Goal: Task Accomplishment & Management: Manage account settings

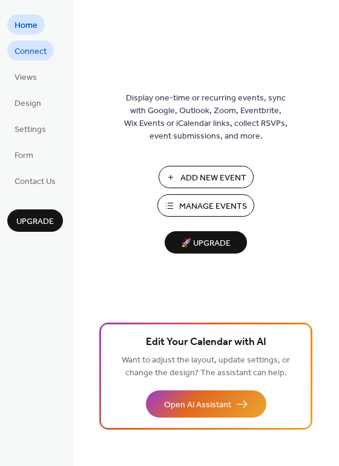
click at [34, 56] on span "Connect" at bounding box center [31, 51] width 32 height 13
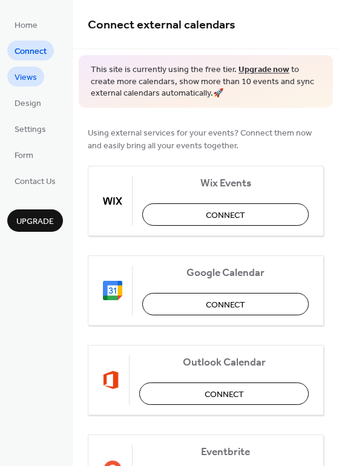
click at [36, 80] on span "Views" at bounding box center [26, 77] width 22 height 13
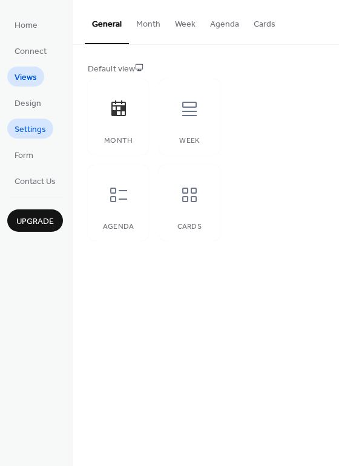
click at [39, 124] on span "Settings" at bounding box center [30, 130] width 31 height 13
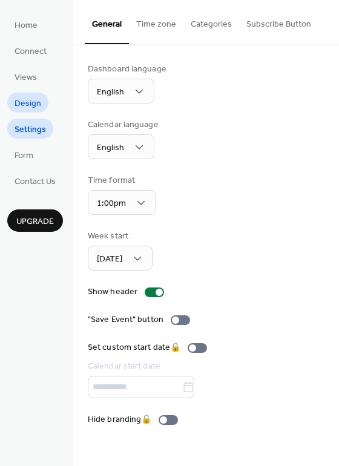
click at [33, 101] on span "Design" at bounding box center [28, 104] width 27 height 13
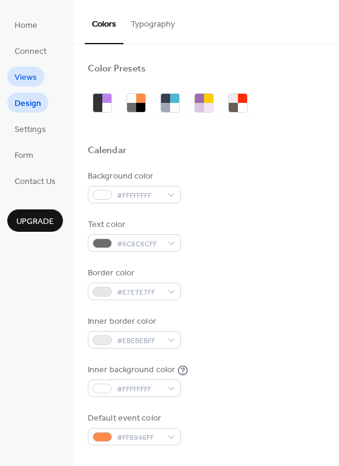
click at [33, 73] on span "Views" at bounding box center [26, 77] width 22 height 13
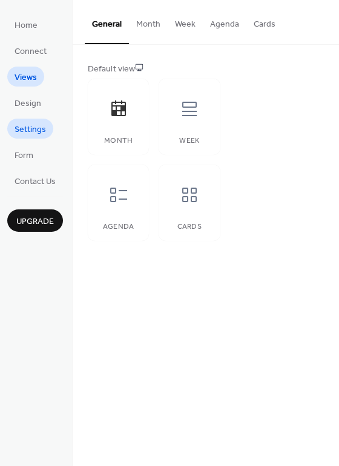
click at [31, 136] on span "Settings" at bounding box center [30, 130] width 31 height 13
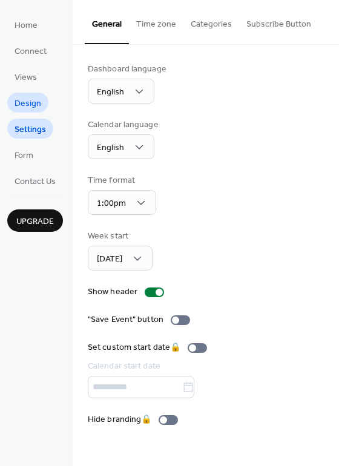
click at [31, 102] on span "Design" at bounding box center [28, 104] width 27 height 13
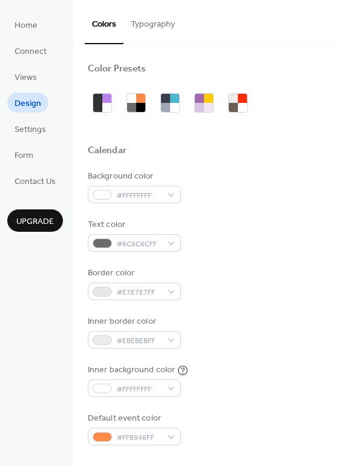
click at [48, 145] on ul "Home Connect Views Design Settings Form Contact Us" at bounding box center [35, 103] width 56 height 176
click at [41, 131] on span "Settings" at bounding box center [30, 130] width 31 height 13
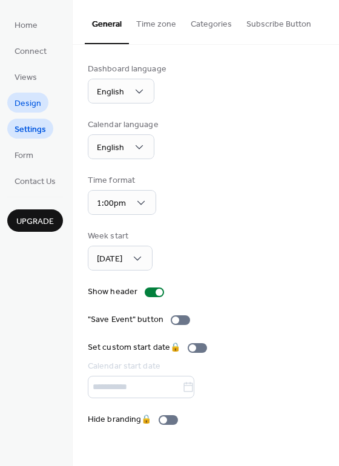
click at [30, 99] on span "Design" at bounding box center [28, 104] width 27 height 13
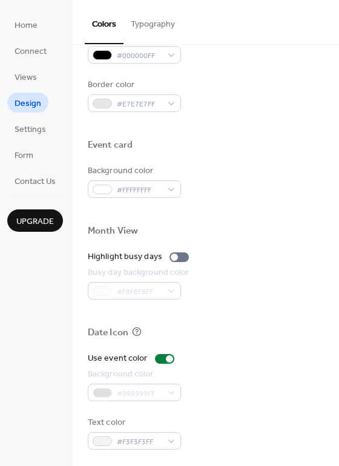
scroll to position [518, 0]
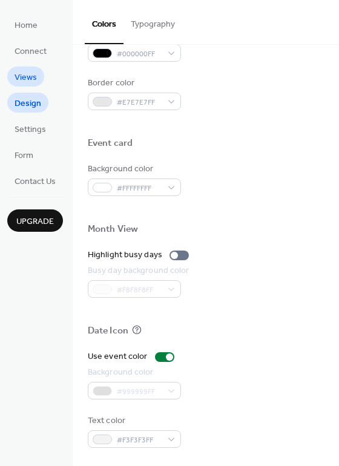
click at [30, 78] on span "Views" at bounding box center [26, 77] width 22 height 13
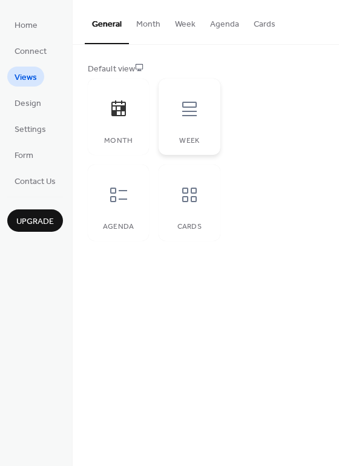
click at [188, 124] on div at bounding box center [189, 109] width 36 height 36
click at [185, 202] on icon at bounding box center [189, 195] width 15 height 15
click at [111, 194] on icon at bounding box center [118, 194] width 19 height 19
click at [190, 207] on div at bounding box center [189, 195] width 36 height 36
click at [39, 104] on span "Design" at bounding box center [28, 104] width 27 height 13
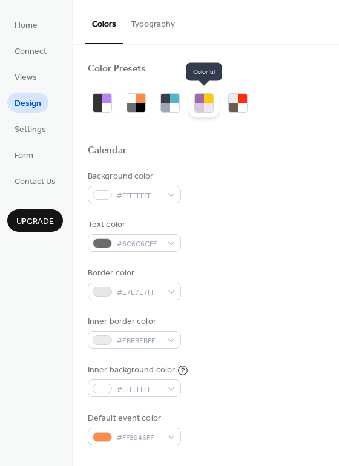
click at [206, 112] on div at bounding box center [203, 102] width 19 height 19
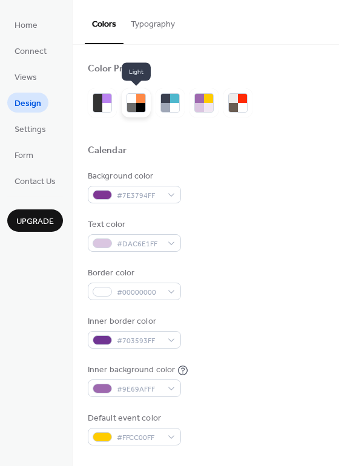
click at [130, 111] on div at bounding box center [131, 107] width 9 height 9
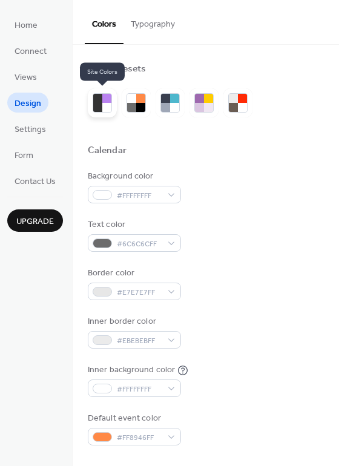
click at [98, 111] on div at bounding box center [97, 107] width 9 height 9
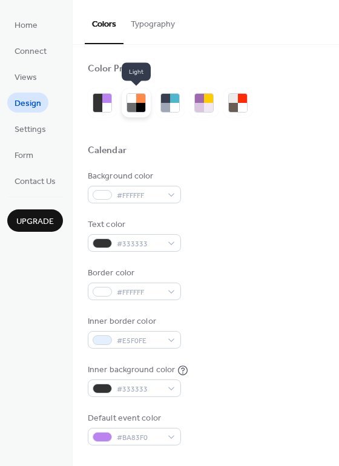
click at [145, 109] on div at bounding box center [136, 102] width 19 height 19
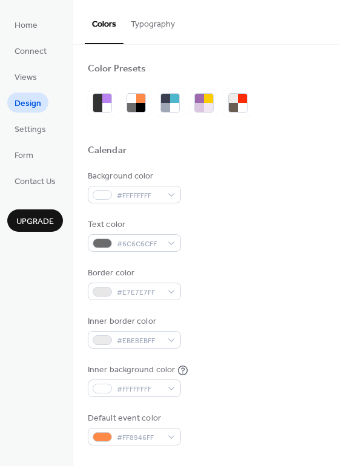
click at [162, 25] on button "Typography" at bounding box center [153, 21] width 59 height 43
